Goal: Find specific page/section: Find specific page/section

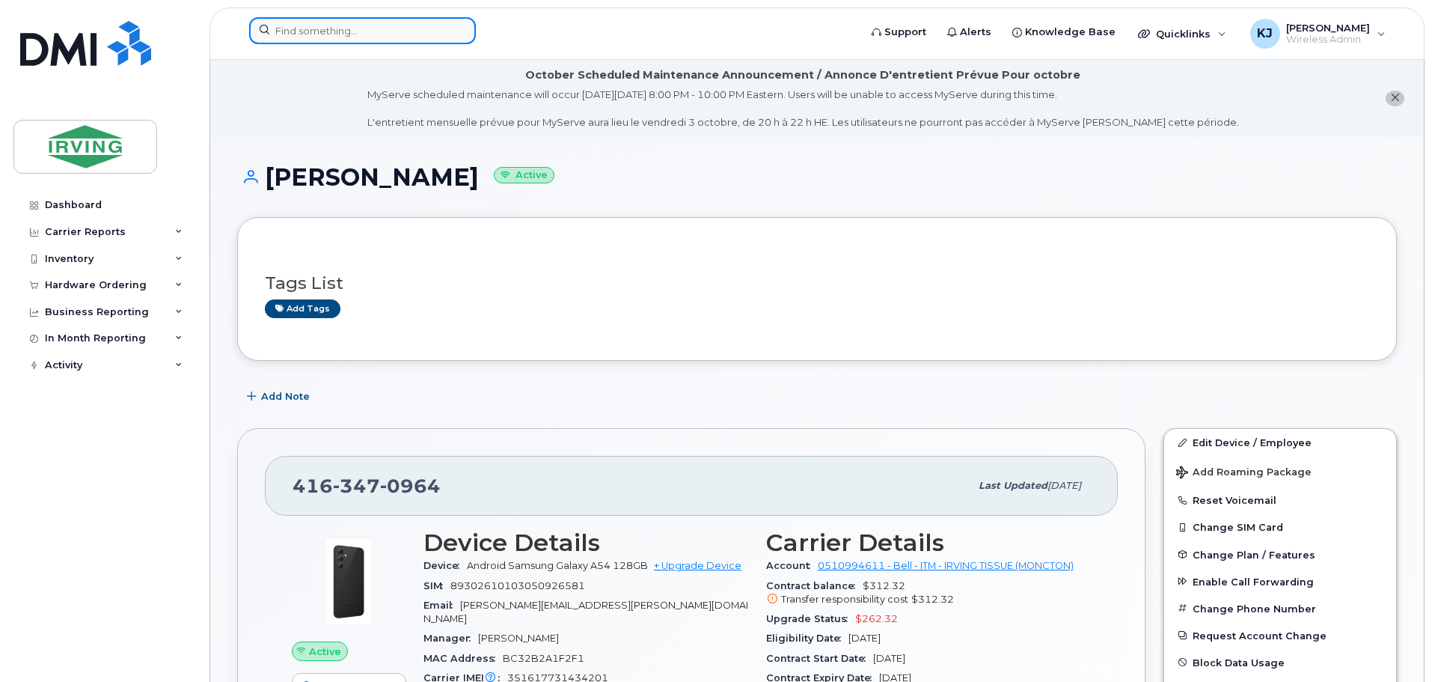
click at [329, 34] on input at bounding box center [362, 30] width 227 height 27
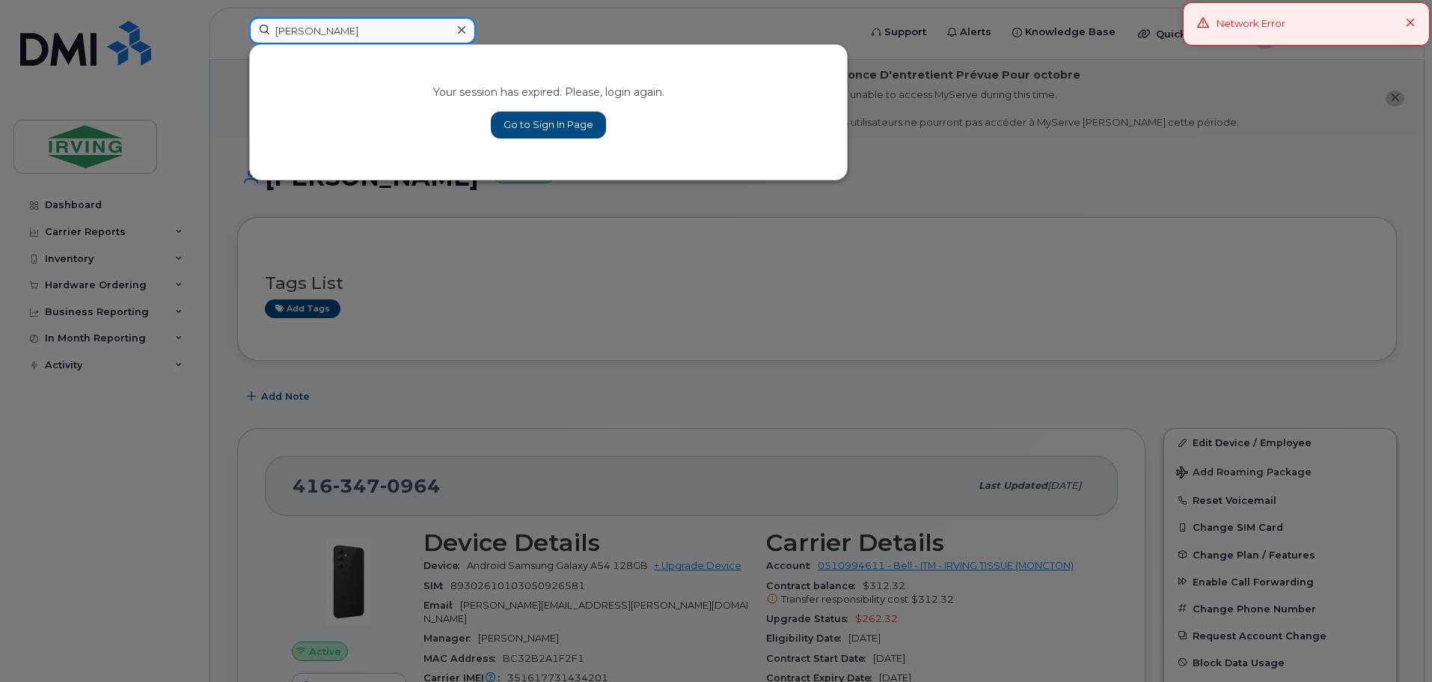
type input "paul leonard"
click at [533, 131] on link "Go to Sign In Page" at bounding box center [548, 125] width 115 height 27
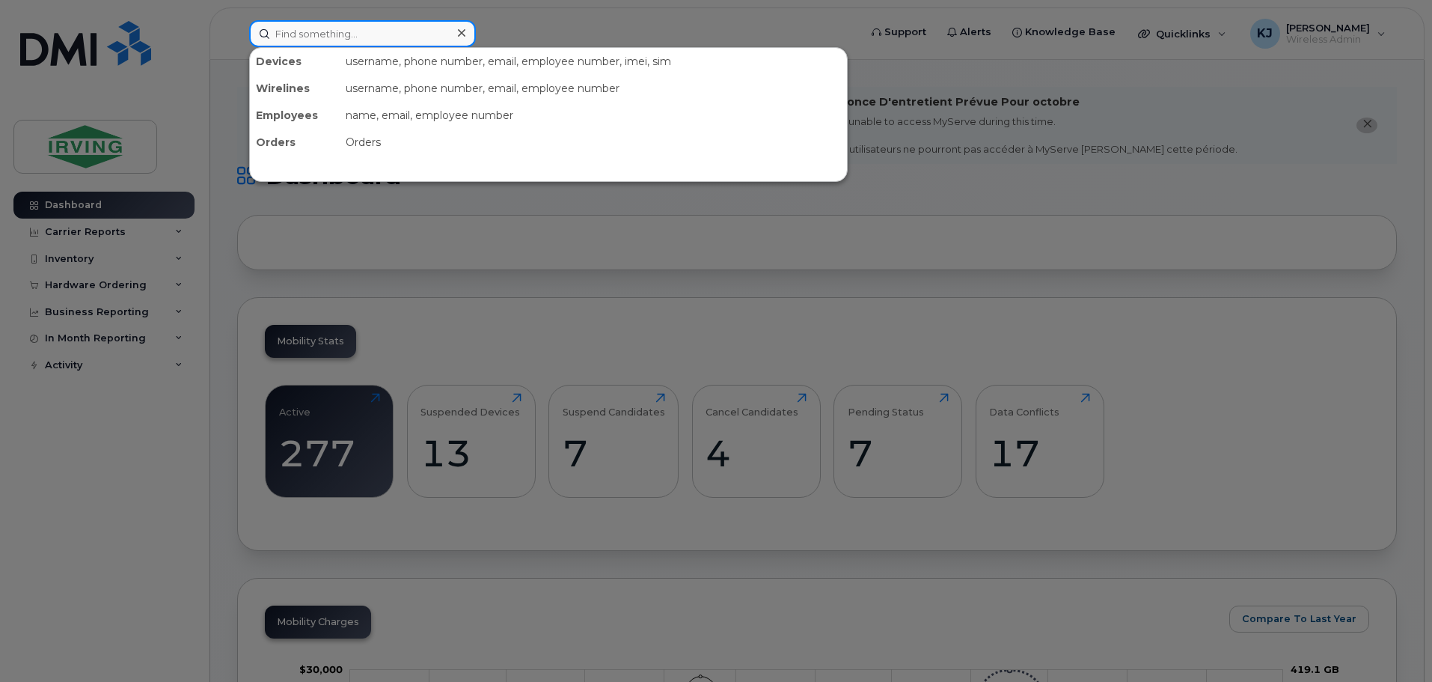
click at [325, 37] on input at bounding box center [362, 33] width 227 height 27
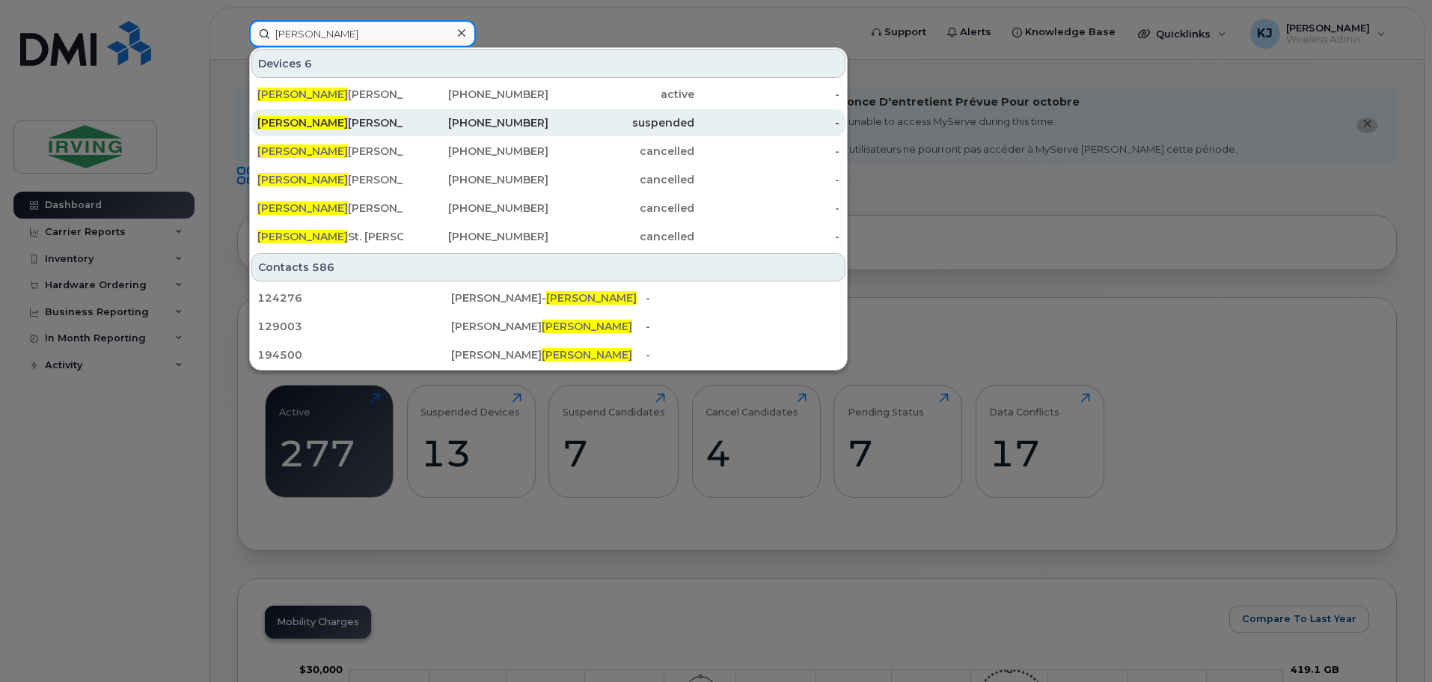
type input "[PERSON_NAME]"
click at [293, 129] on div "Paul Leonard" at bounding box center [330, 122] width 146 height 15
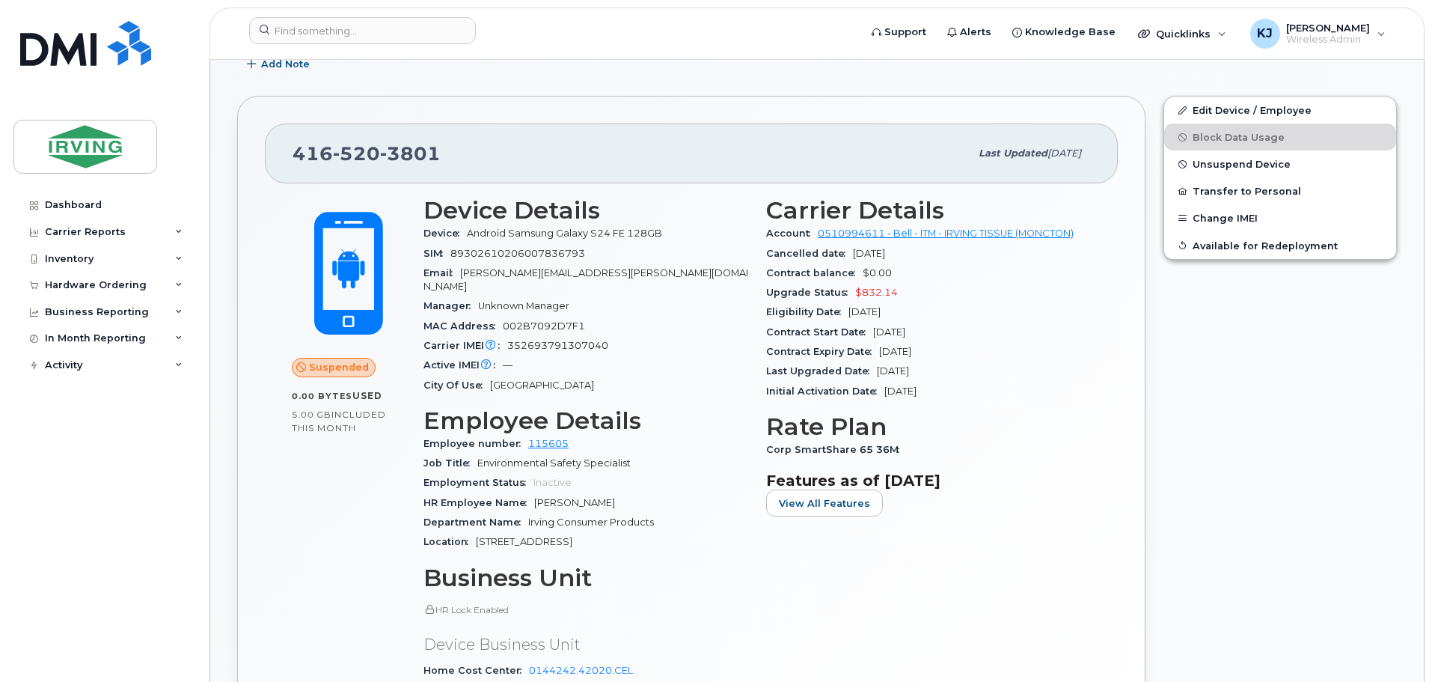
scroll to position [335, 0]
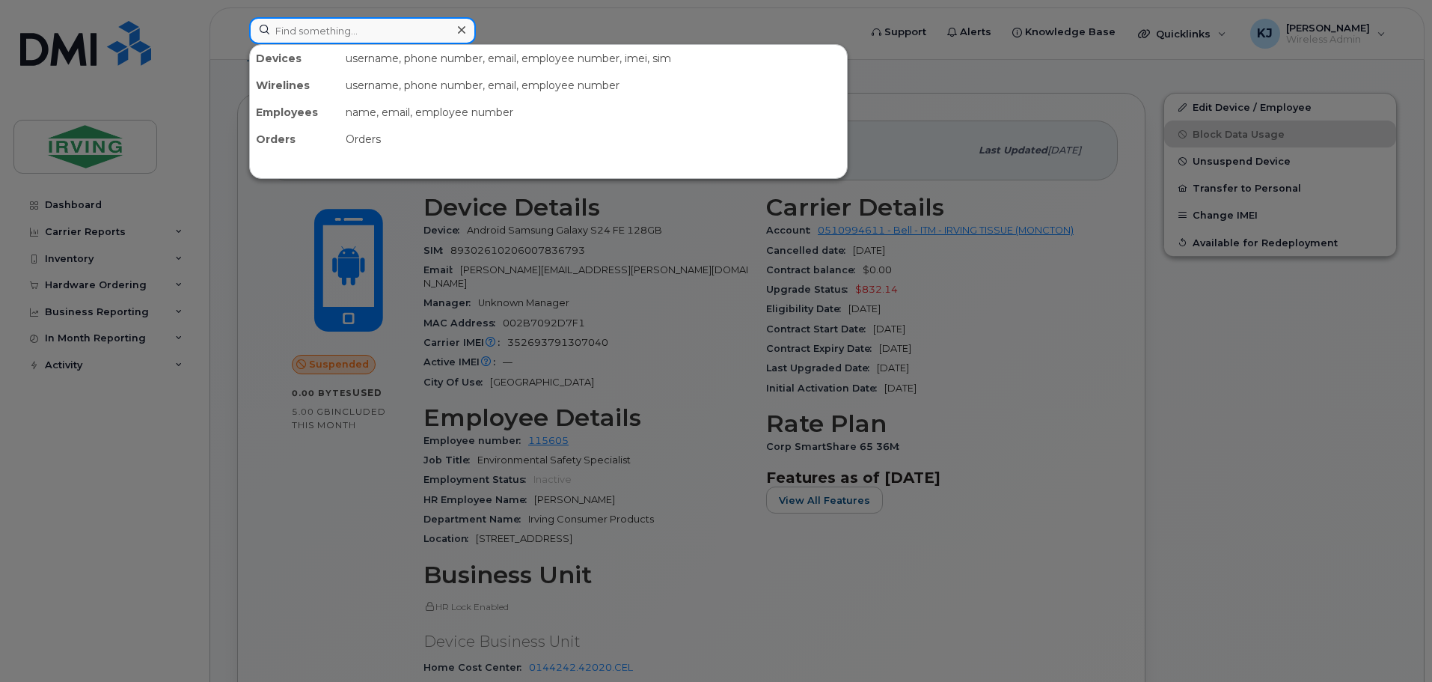
click at [355, 36] on input at bounding box center [362, 30] width 227 height 27
click at [1125, 377] on div at bounding box center [716, 341] width 1432 height 682
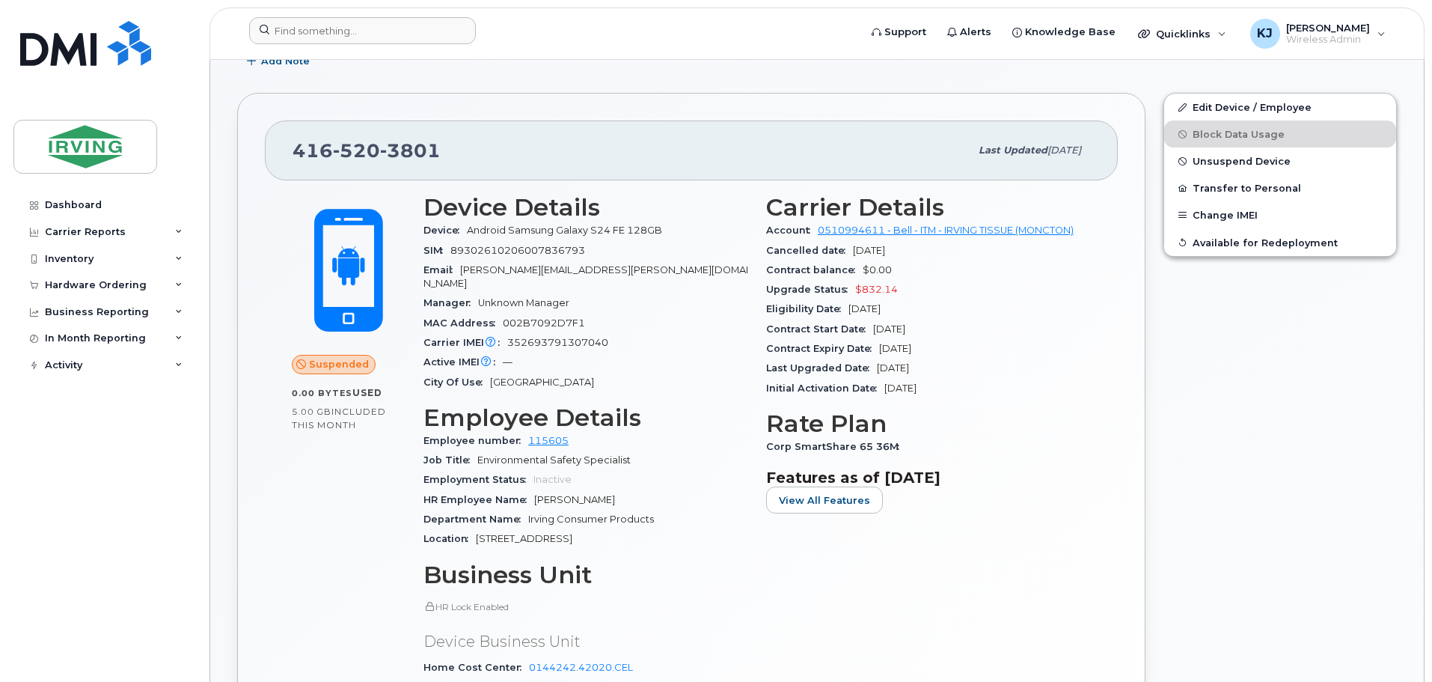
drag, startPoint x: 1432, startPoint y: 90, endPoint x: 1434, endPoint y: 82, distance: 7.8
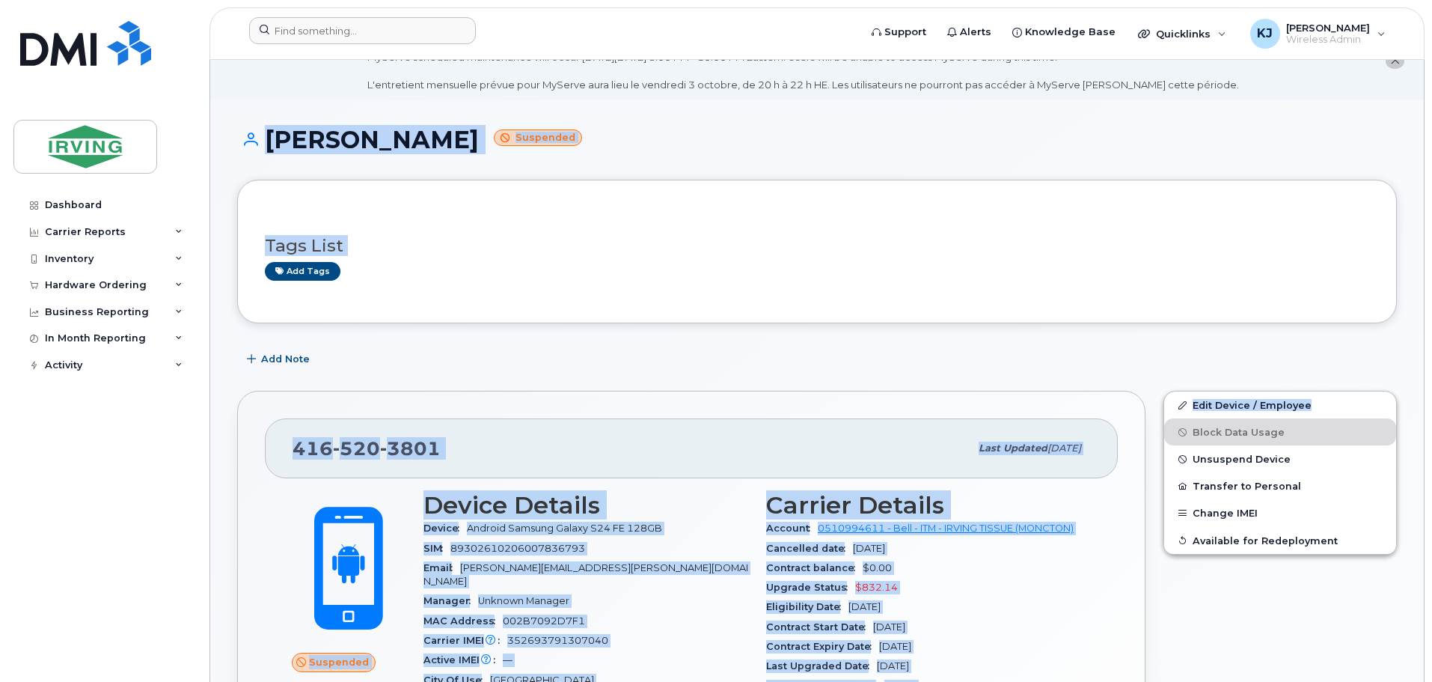
scroll to position [0, 0]
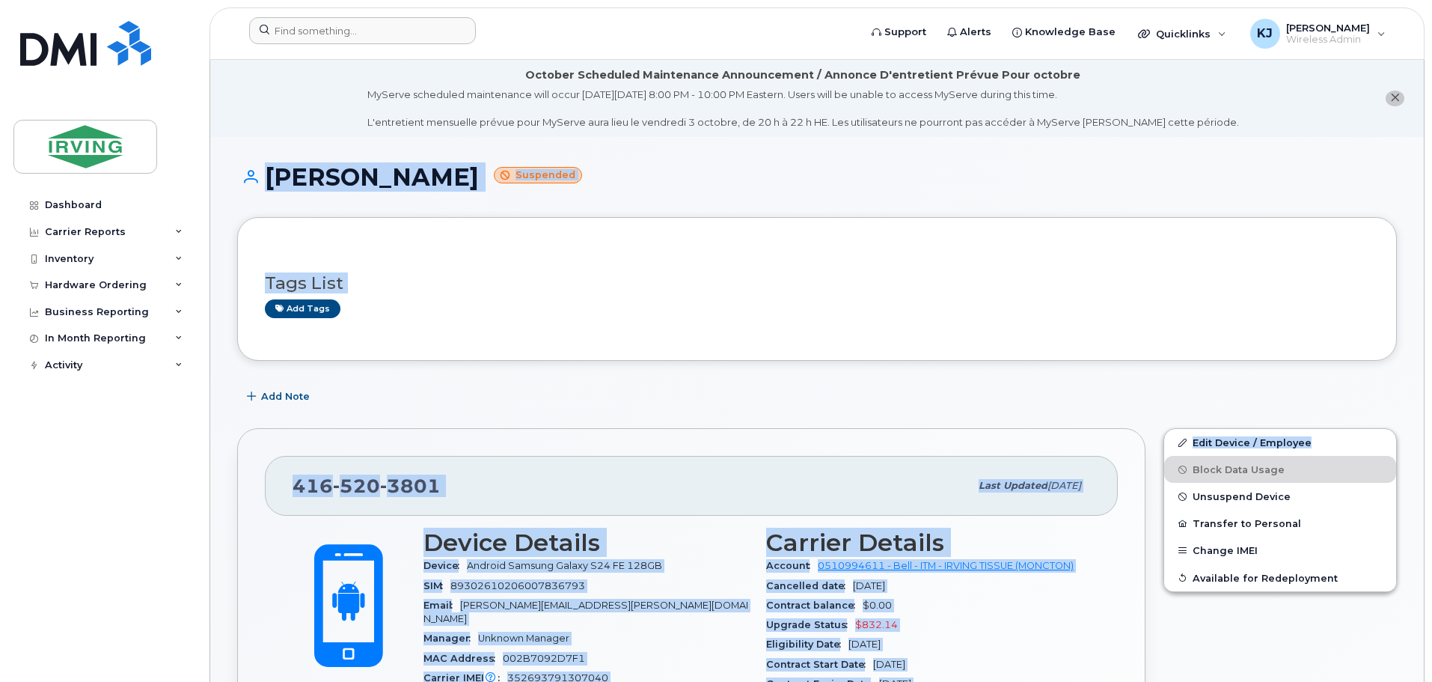
drag, startPoint x: 1432, startPoint y: 102, endPoint x: 1433, endPoint y: -18, distance: 119.7
click at [1265, 196] on div "Paul Leonard Suspended" at bounding box center [817, 190] width 1160 height 53
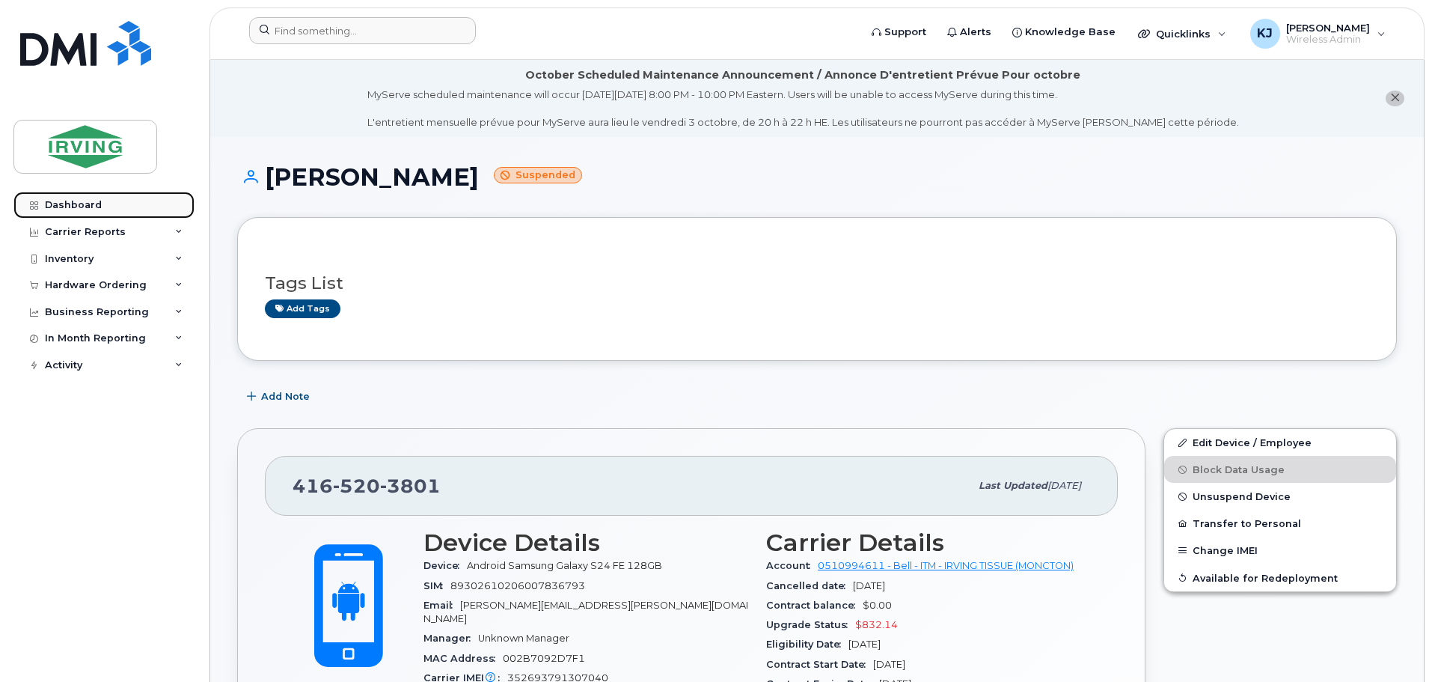
click at [58, 202] on div "Dashboard" at bounding box center [73, 205] width 57 height 12
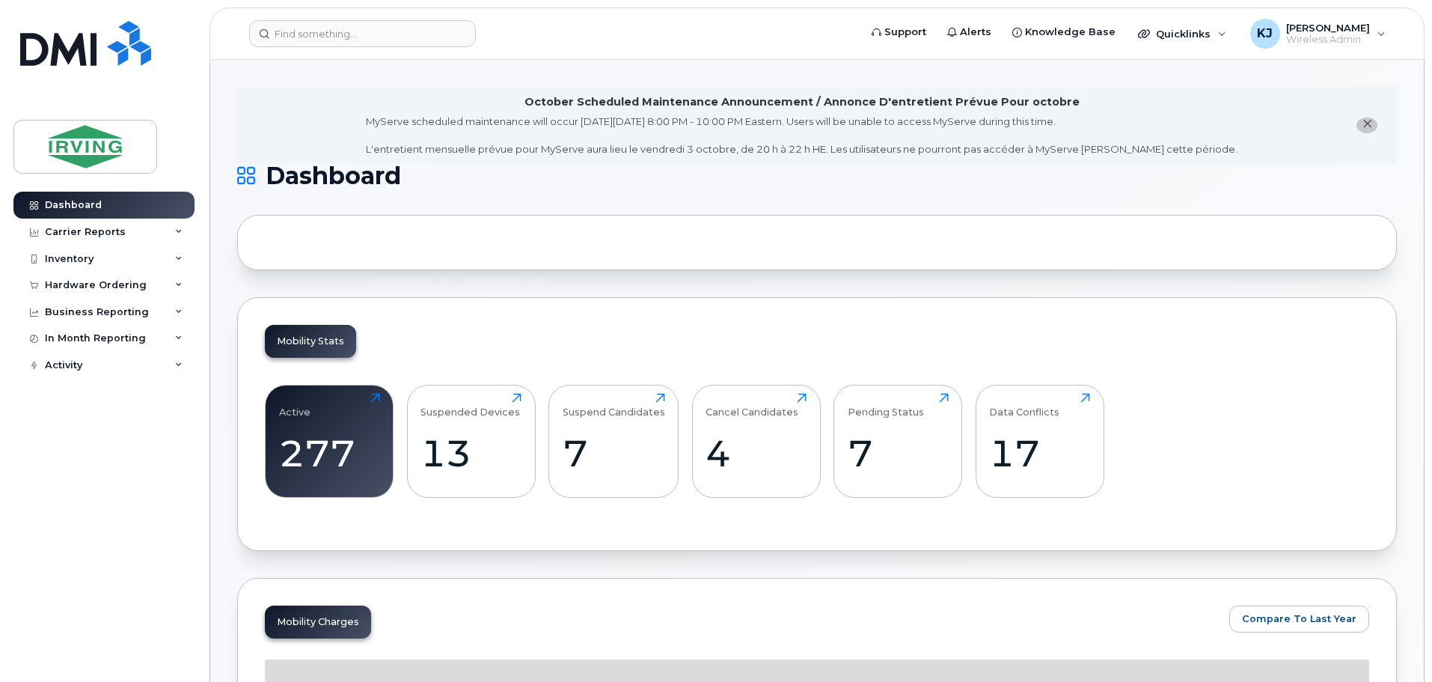
click at [1363, 123] on icon "close notification" at bounding box center [1368, 124] width 10 height 10
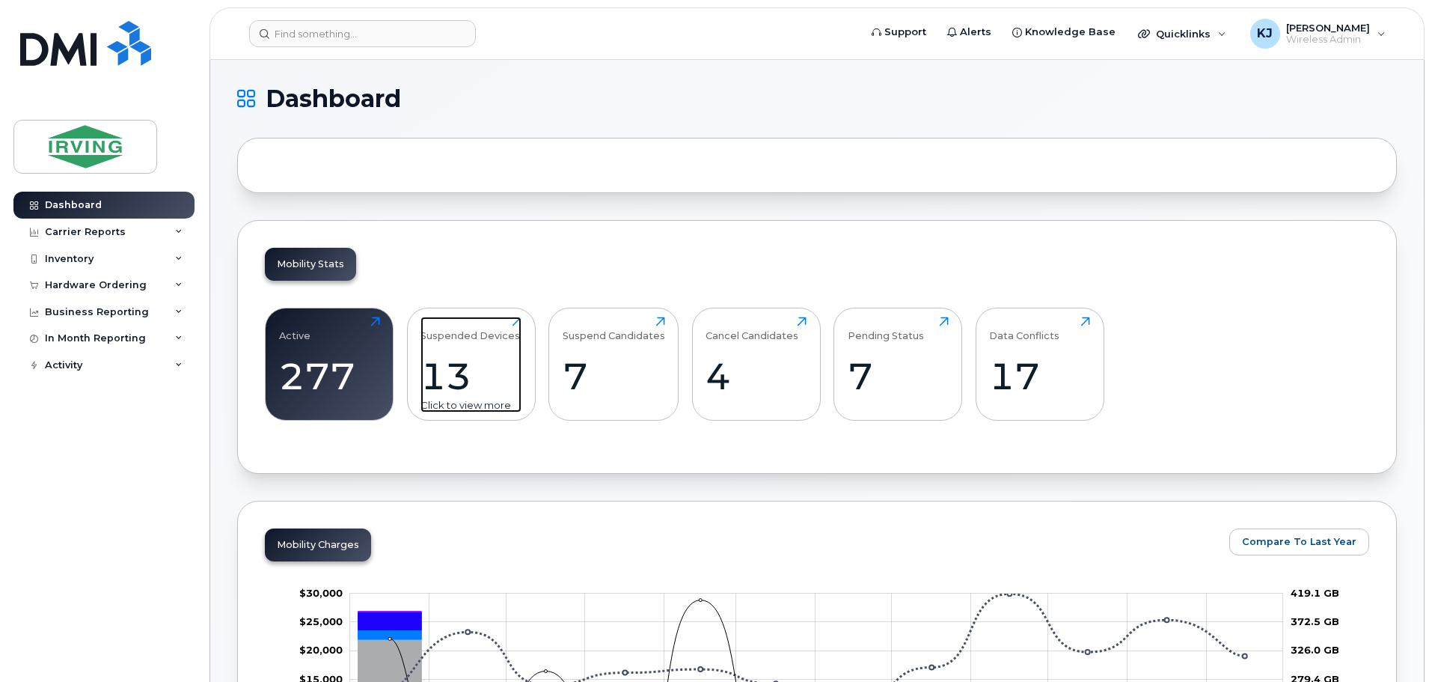
click at [489, 376] on div "13" at bounding box center [471, 376] width 101 height 44
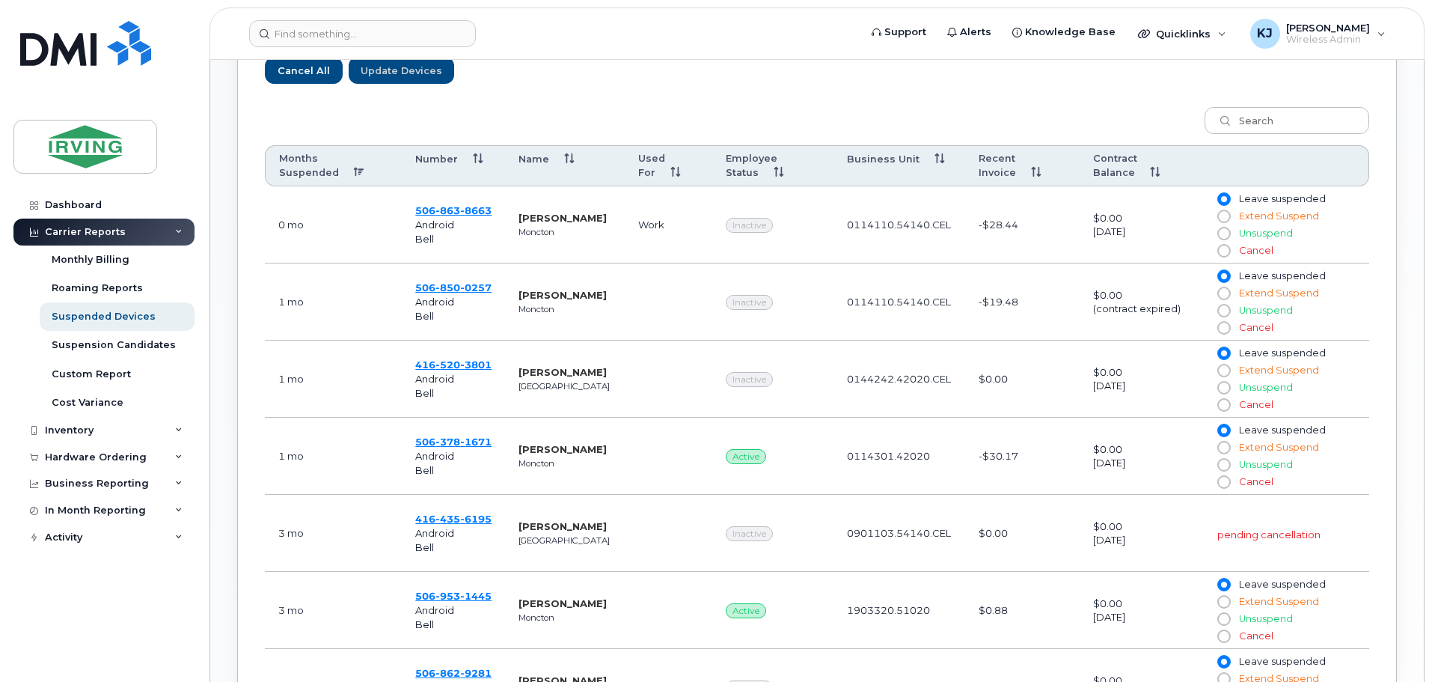
scroll to position [588, 0]
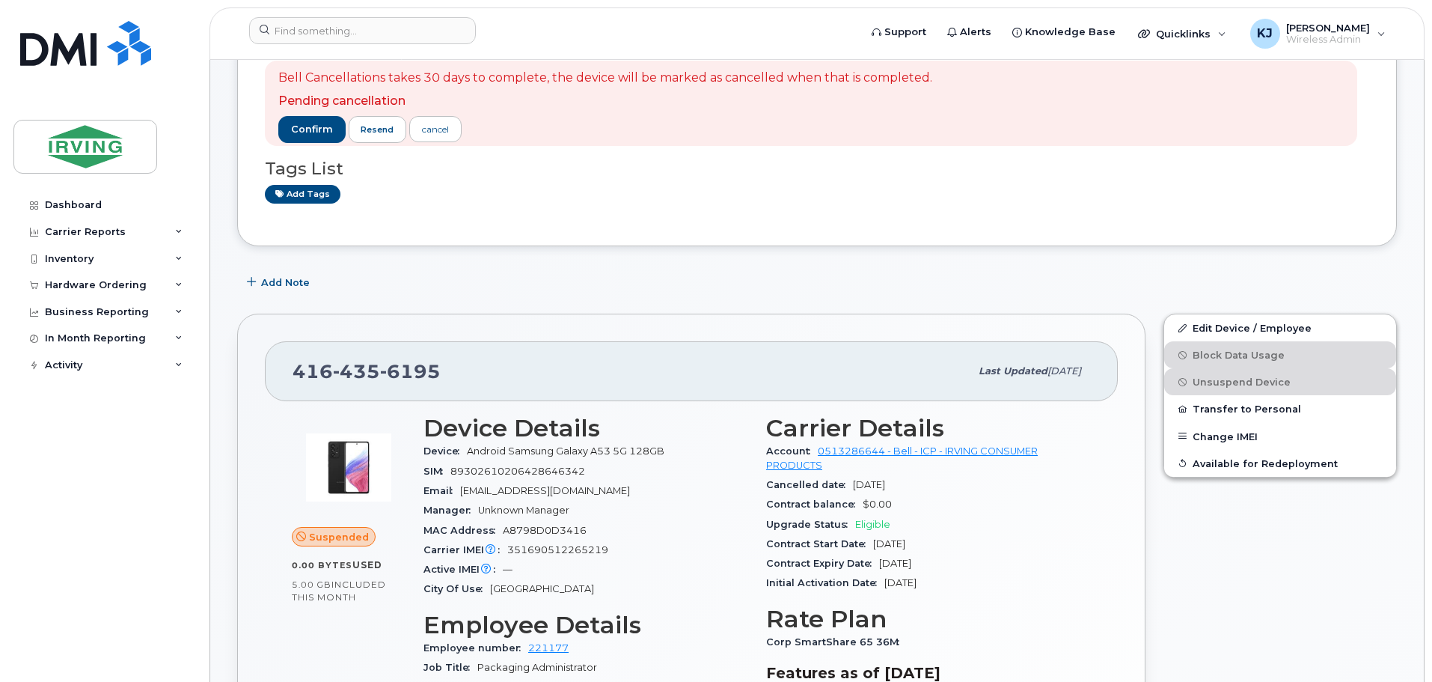
scroll to position [125, 0]
